Goal: Navigation & Orientation: Find specific page/section

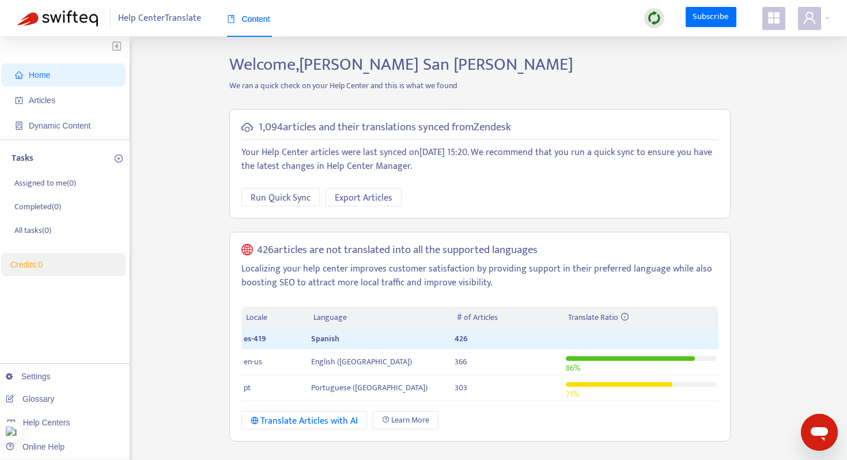
click at [838, 21] on div "Help Center Translate Content Subscribe" at bounding box center [423, 18] width 847 height 37
click at [823, 21] on div at bounding box center [814, 18] width 32 height 23
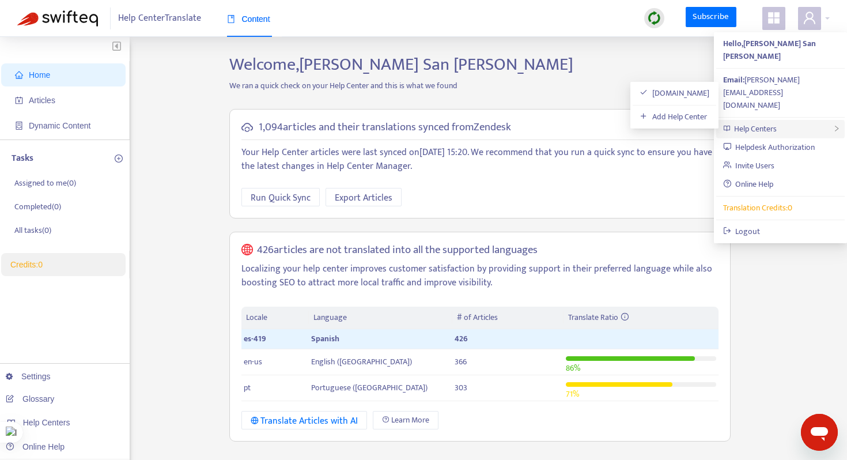
click at [788, 120] on div "Help Centers" at bounding box center [780, 129] width 128 height 18
click at [770, 177] on link "Online Help" at bounding box center [748, 183] width 51 height 13
